Goal: Complete application form: Complete application form

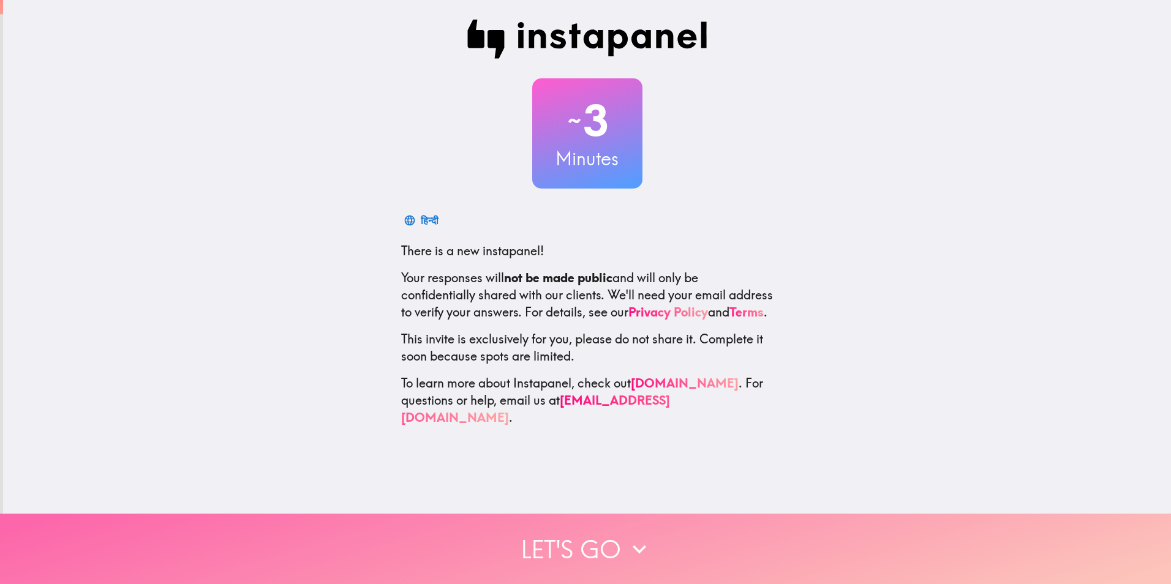
click at [588, 536] on button "Let's go" at bounding box center [585, 549] width 1171 height 70
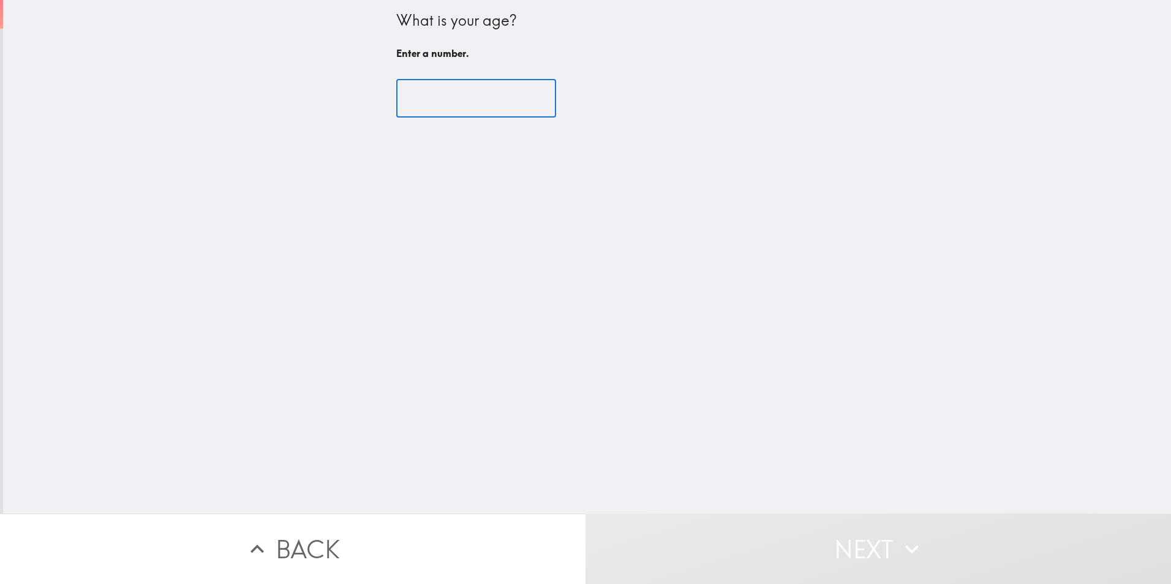
click at [452, 100] on input "number" at bounding box center [476, 99] width 160 height 38
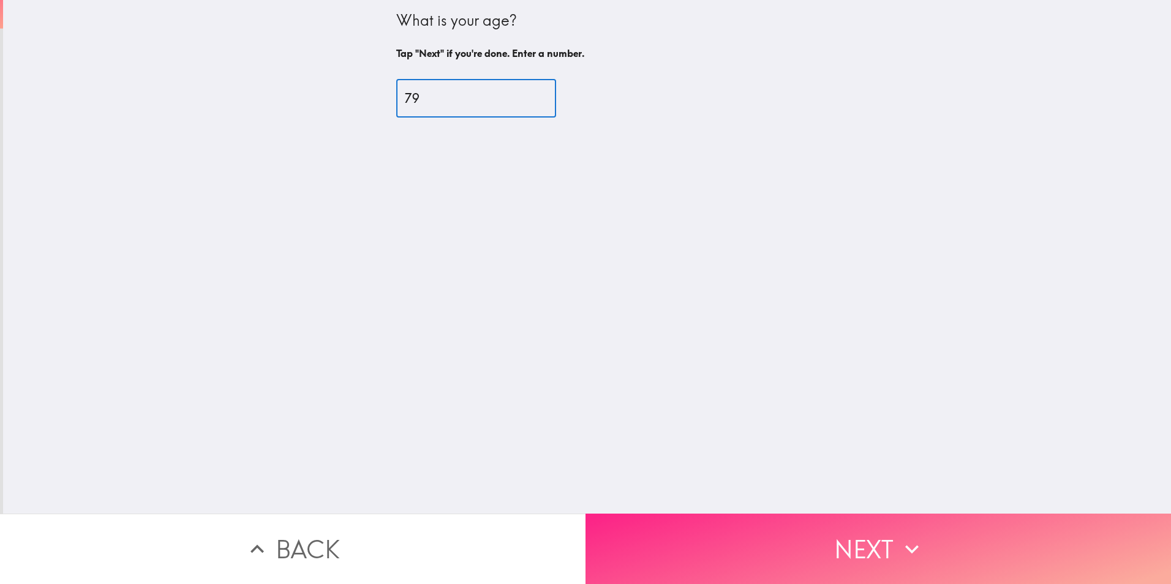
type input "79"
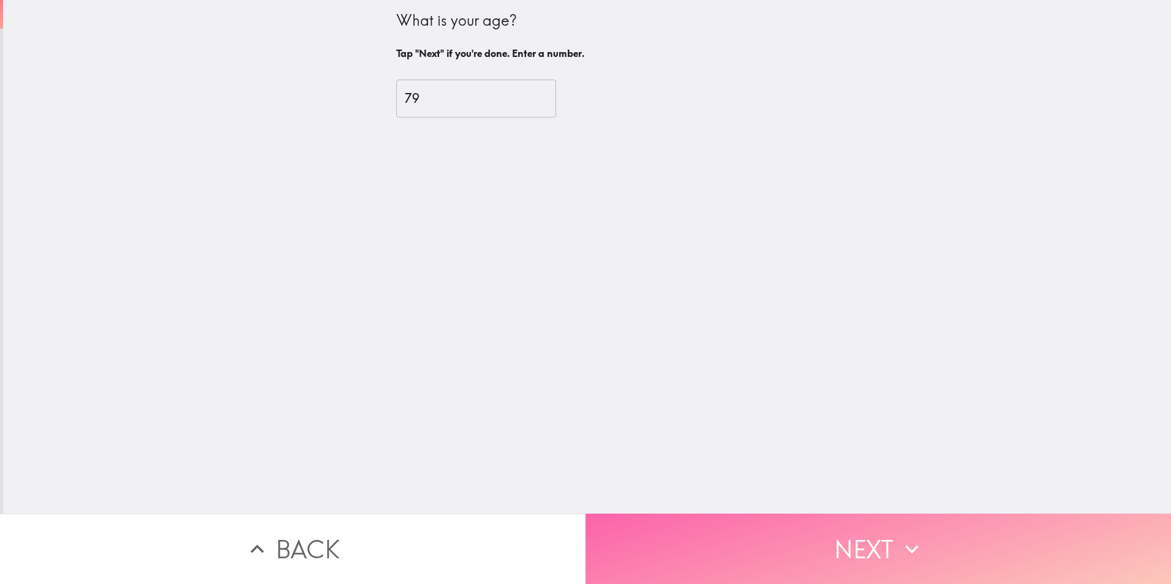
click at [841, 535] on button "Next" at bounding box center [879, 549] width 586 height 70
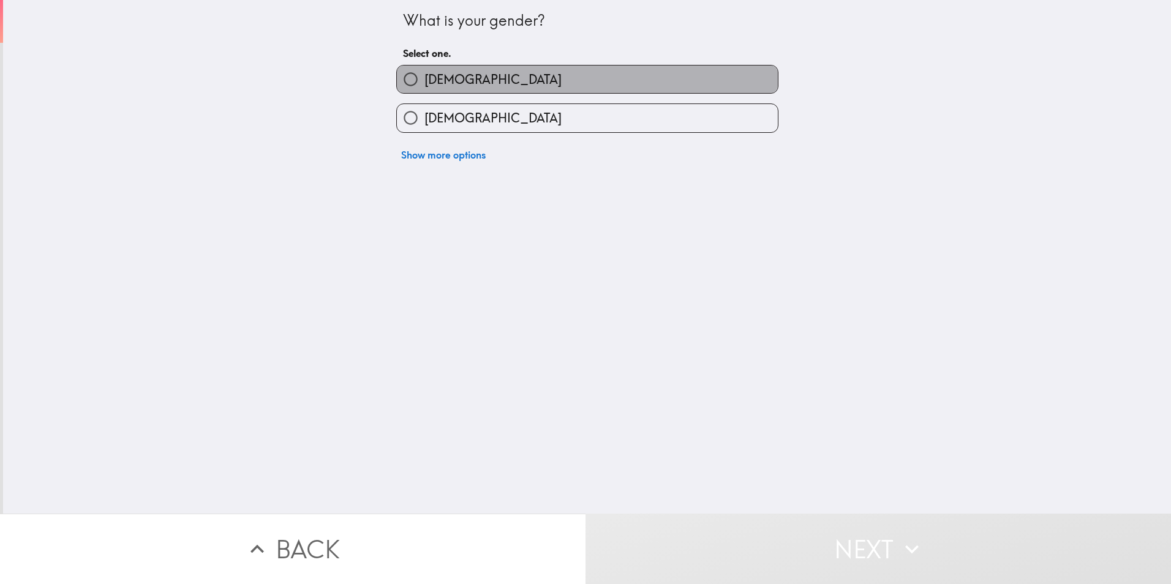
click at [493, 80] on label "[DEMOGRAPHIC_DATA]" at bounding box center [587, 80] width 381 height 28
click at [425, 80] on input "[DEMOGRAPHIC_DATA]" at bounding box center [411, 80] width 28 height 28
radio input "true"
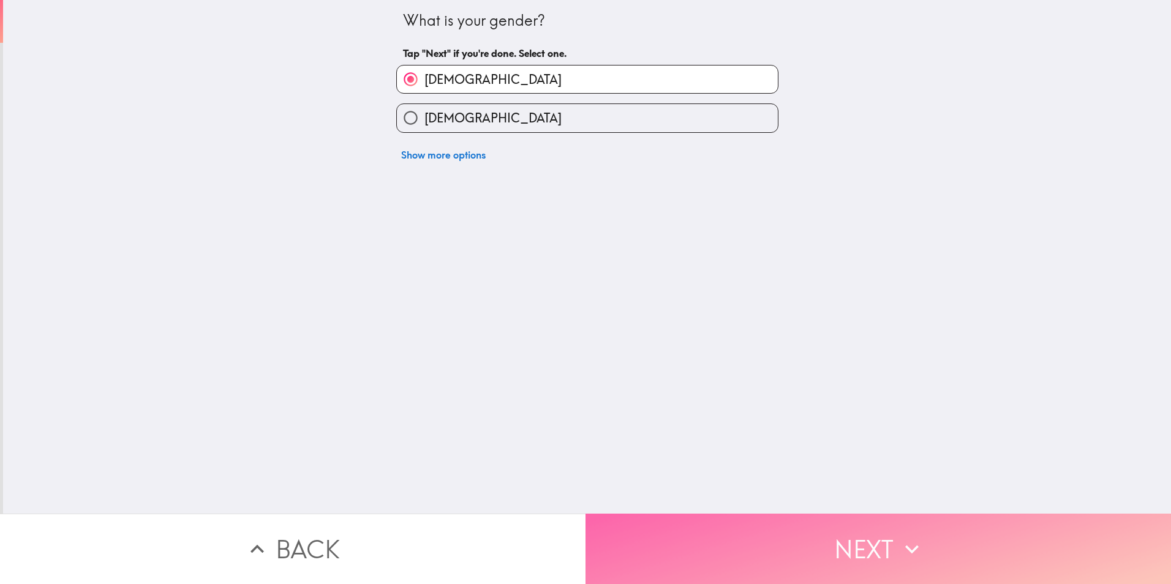
click at [747, 525] on button "Next" at bounding box center [879, 549] width 586 height 70
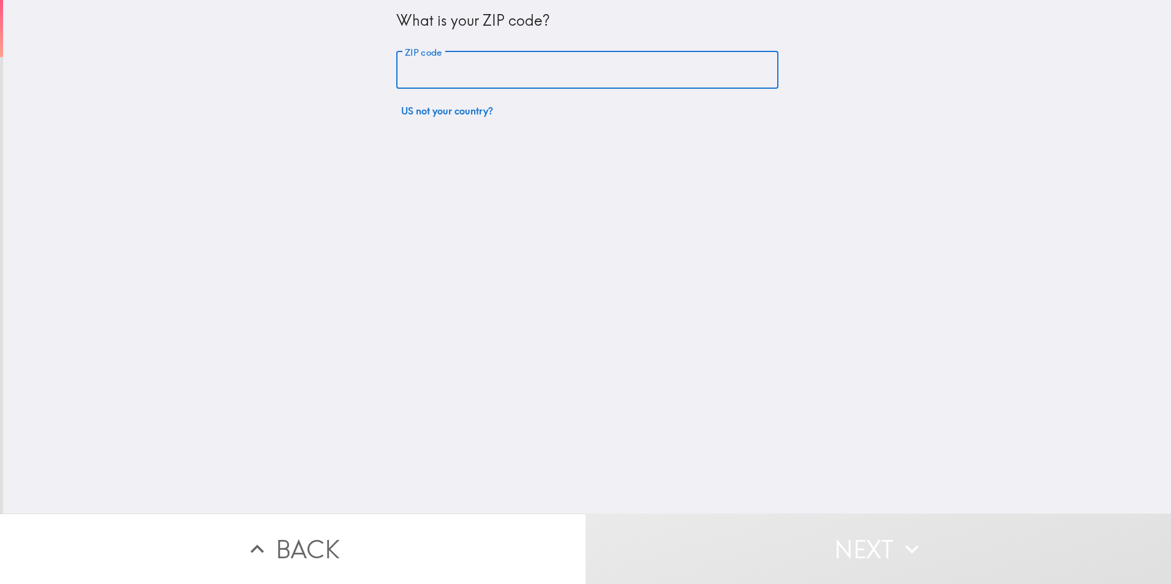
click at [452, 72] on input "ZIP code" at bounding box center [587, 70] width 382 height 38
type input "78216"
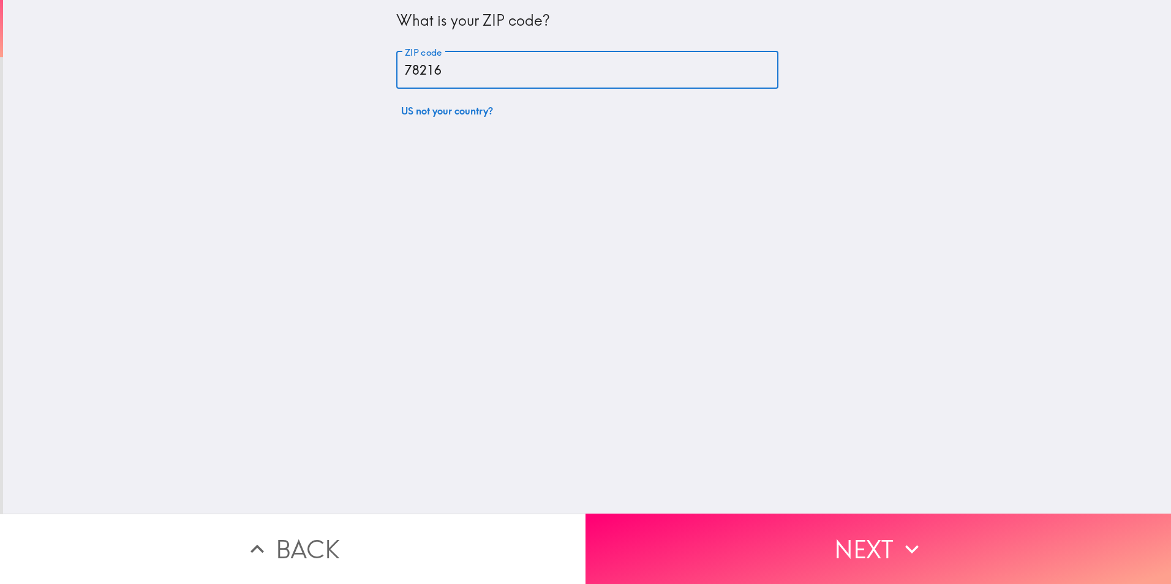
click at [776, 529] on button "Next" at bounding box center [879, 549] width 586 height 70
